Goal: Check status: Check status

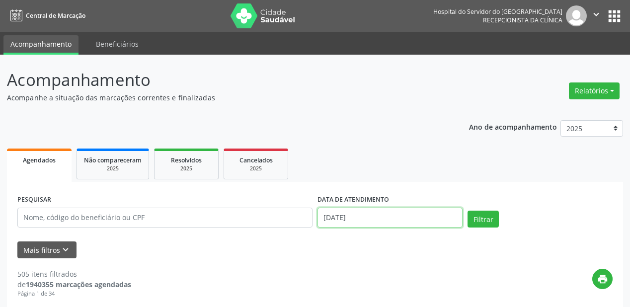
click at [393, 218] on input "[DATE]" at bounding box center [390, 218] width 145 height 20
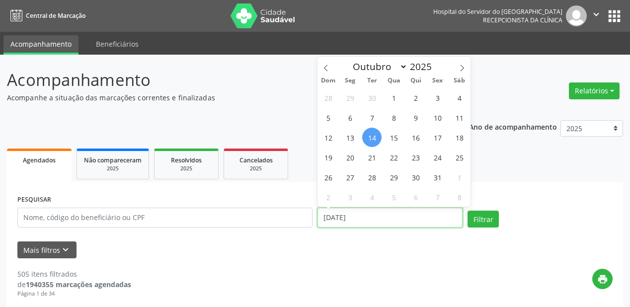
click at [372, 220] on input "[DATE]" at bounding box center [390, 218] width 145 height 20
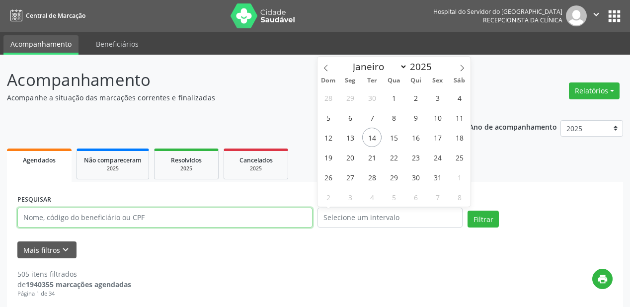
click at [213, 215] on input "text" at bounding box center [164, 218] width 295 height 20
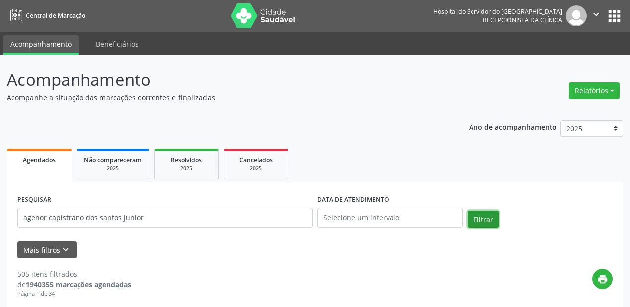
click at [489, 218] on button "Filtrar" at bounding box center [483, 219] width 31 height 17
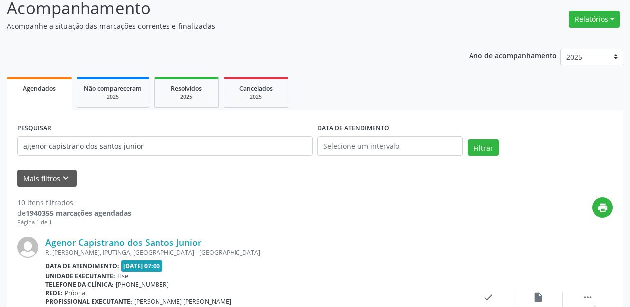
scroll to position [80, 0]
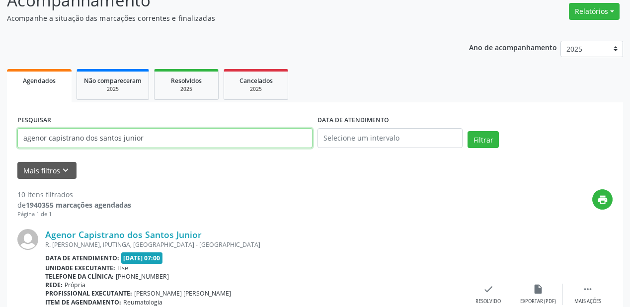
click at [173, 144] on input "agenor capistrano dos santos junior" at bounding box center [164, 138] width 295 height 20
type input "a"
type input "[PERSON_NAME]"
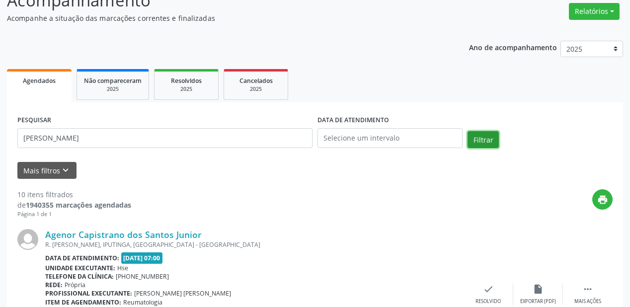
click at [481, 135] on button "Filtrar" at bounding box center [483, 139] width 31 height 17
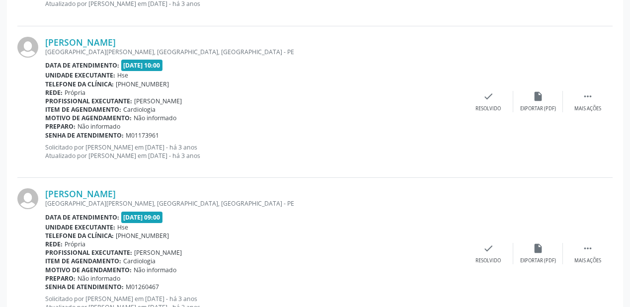
scroll to position [1221, 0]
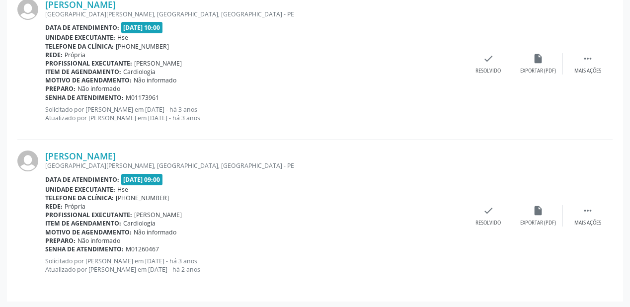
click at [390, 123] on div "[PERSON_NAME] [GEOGRAPHIC_DATA][PERSON_NAME], [GEOGRAPHIC_DATA], [GEOGRAPHIC_DA…" at bounding box center [254, 64] width 419 height 130
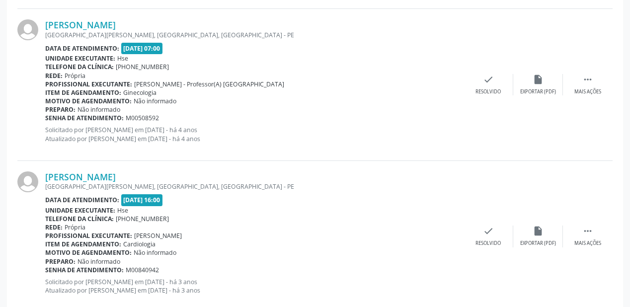
scroll to position [744, 0]
